Goal: Transaction & Acquisition: Purchase product/service

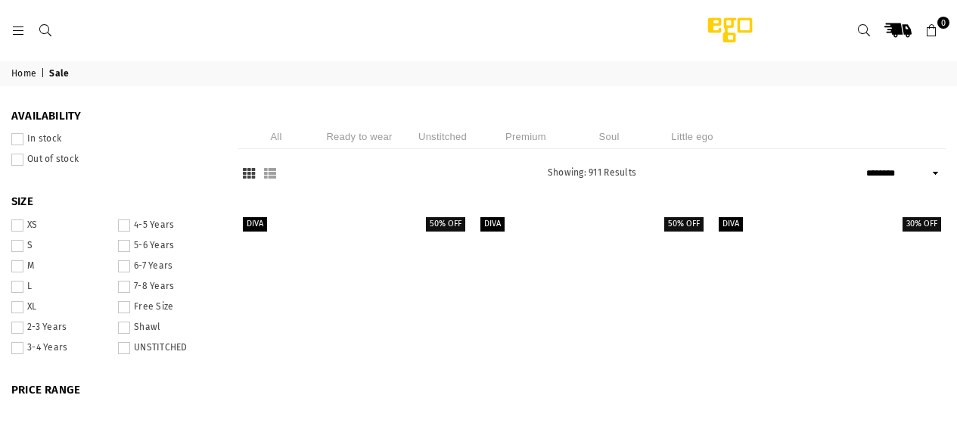
select select "******"
click at [23, 138] on span at bounding box center [17, 139] width 12 height 12
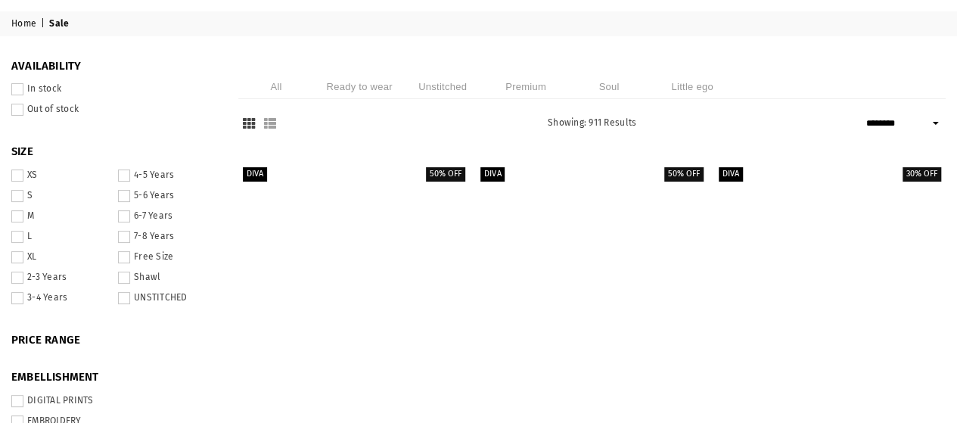
scroll to position [39, 0]
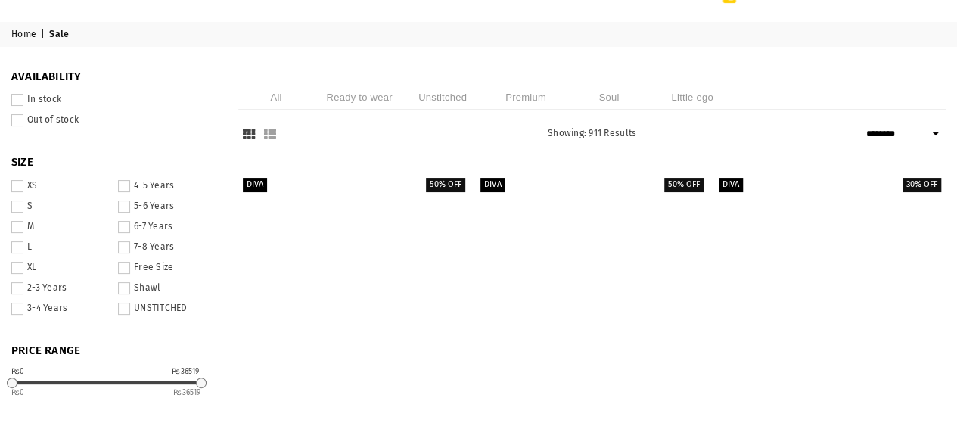
click at [23, 204] on span at bounding box center [17, 206] width 12 height 12
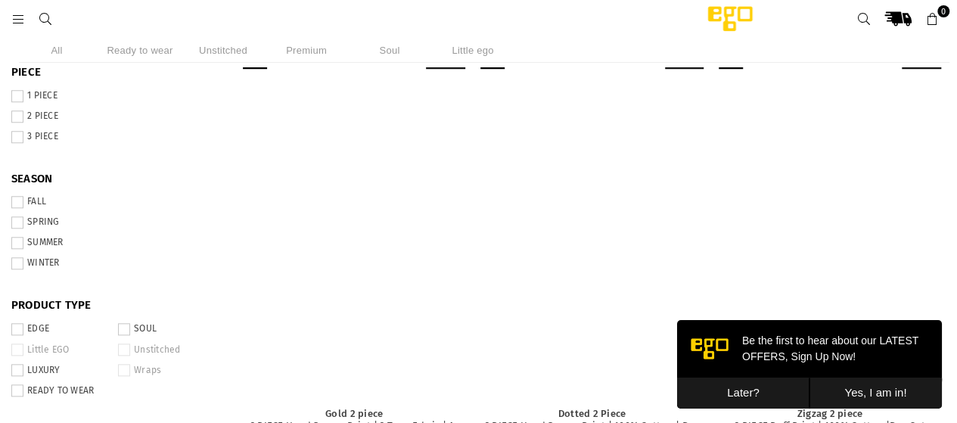
scroll to position [646, 0]
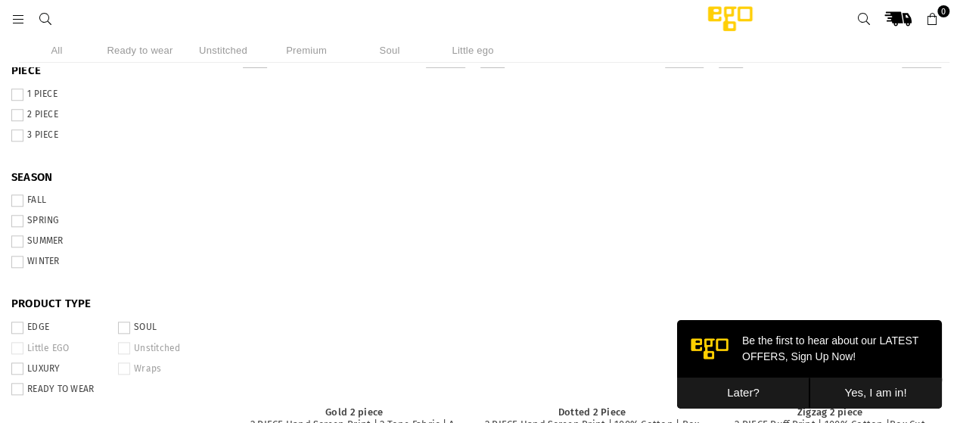
click at [722, 396] on button "Later?" at bounding box center [743, 392] width 132 height 31
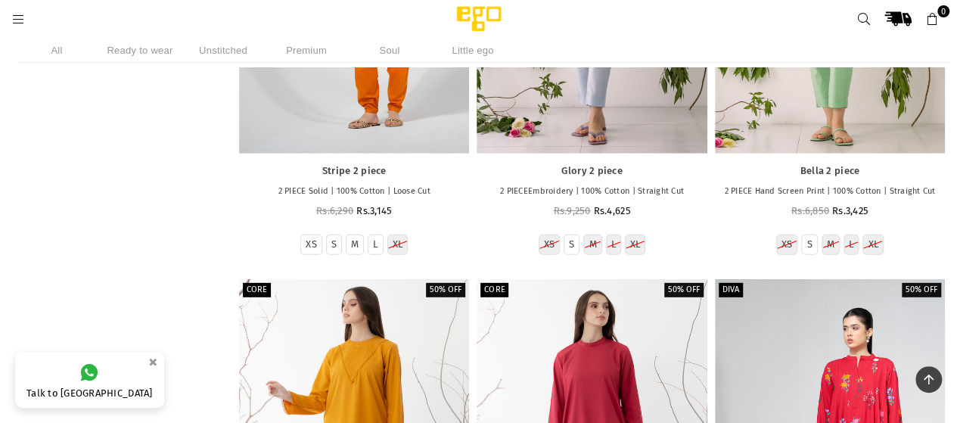
scroll to position [22170, 0]
click at [132, 44] on li "Ready to wear" at bounding box center [140, 50] width 76 height 25
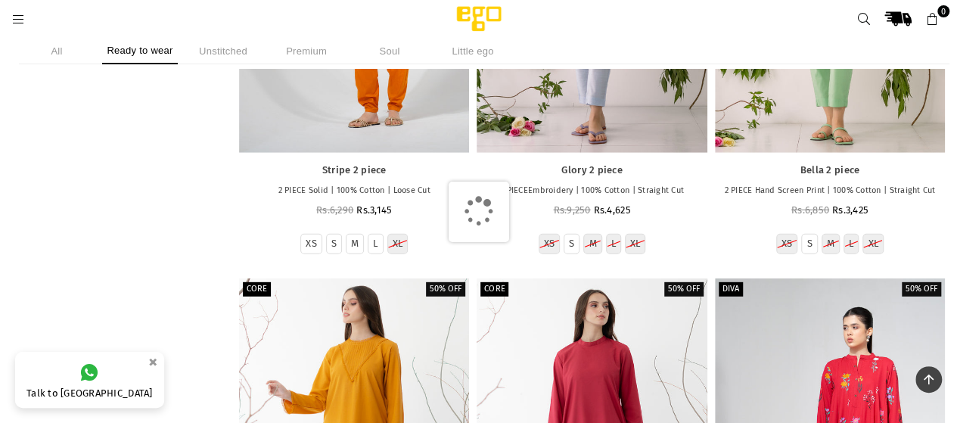
click at [132, 44] on li "Ready to wear" at bounding box center [140, 51] width 76 height 26
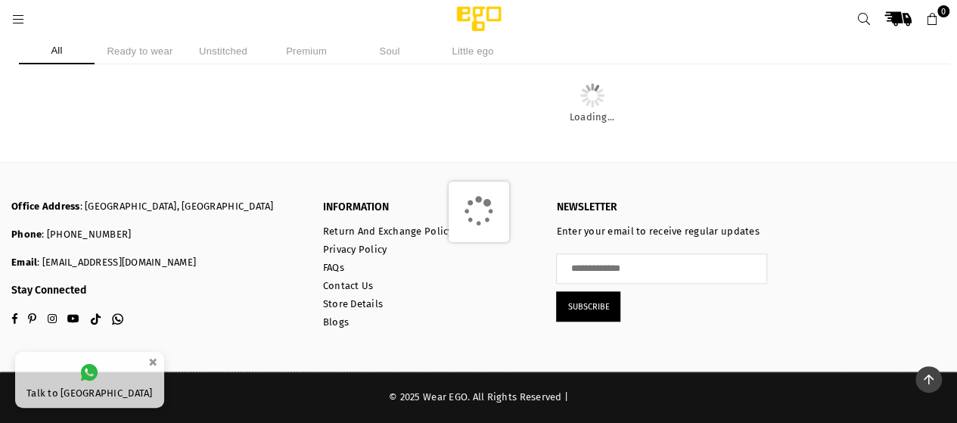
scroll to position [3237, 0]
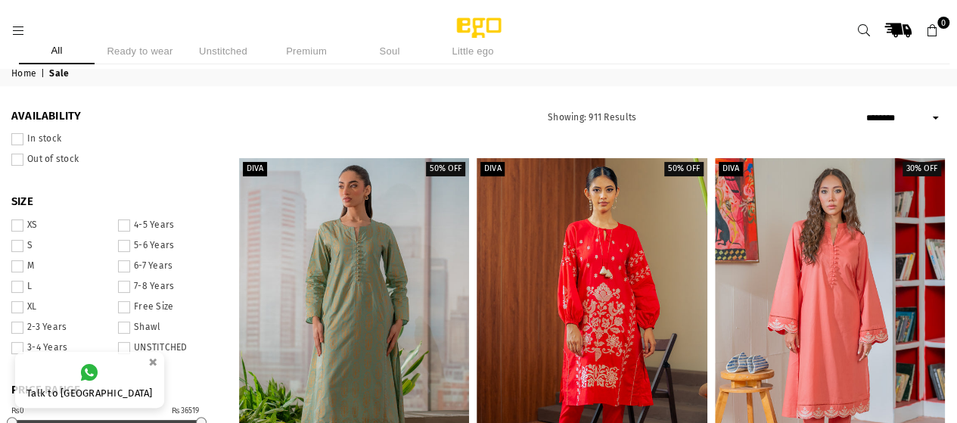
click at [113, 48] on li "Ready to wear" at bounding box center [140, 51] width 76 height 26
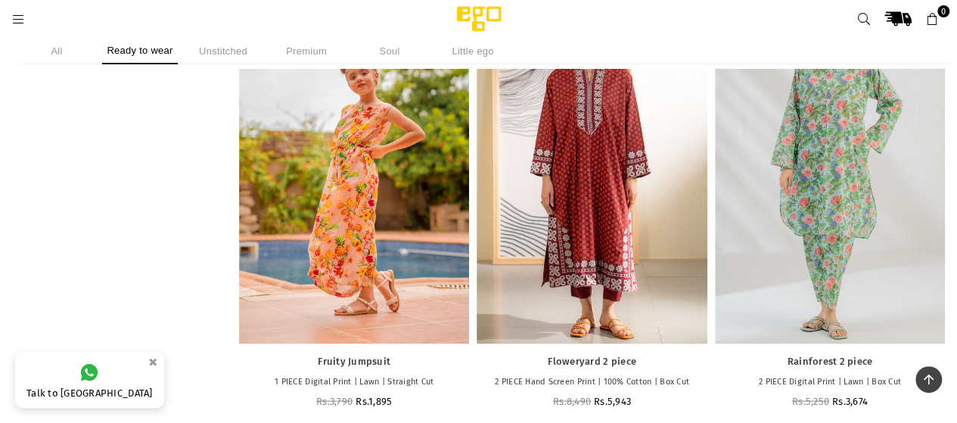
scroll to position [18599, 0]
